Goal: Go to known website: Go to known website

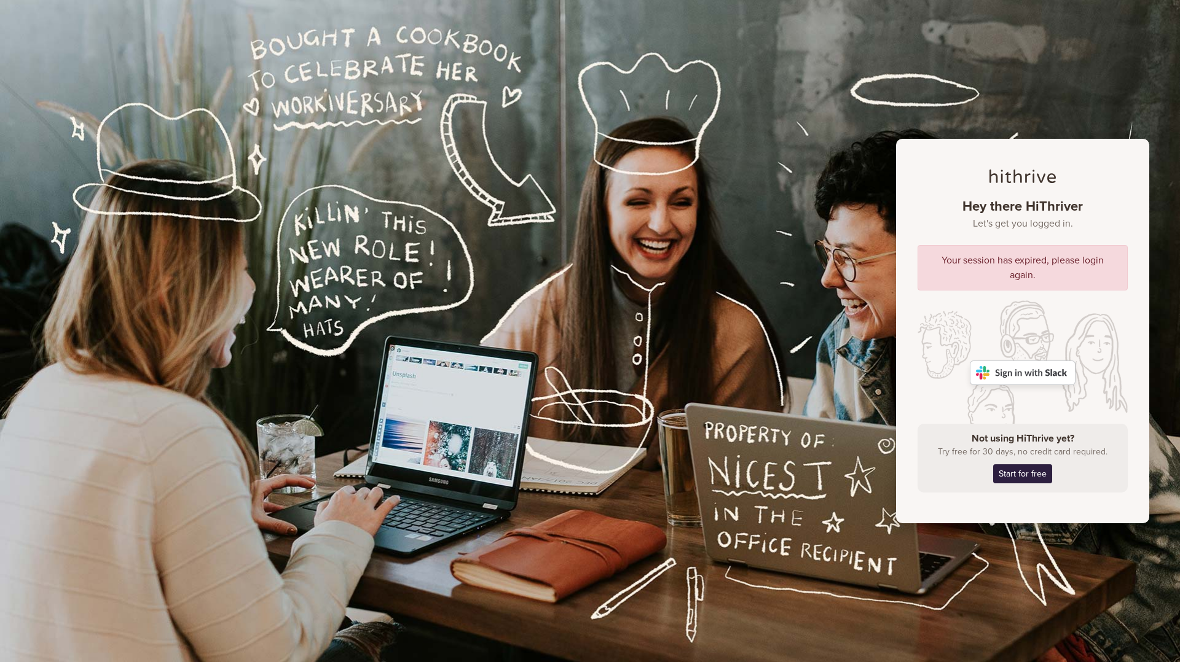
click at [1054, 381] on img at bounding box center [1023, 373] width 106 height 25
